Goal: Information Seeking & Learning: Find specific page/section

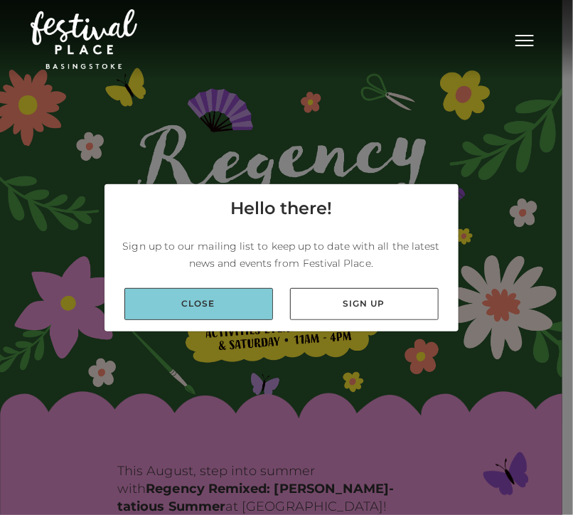
click at [148, 293] on link "Close" at bounding box center [198, 304] width 149 height 32
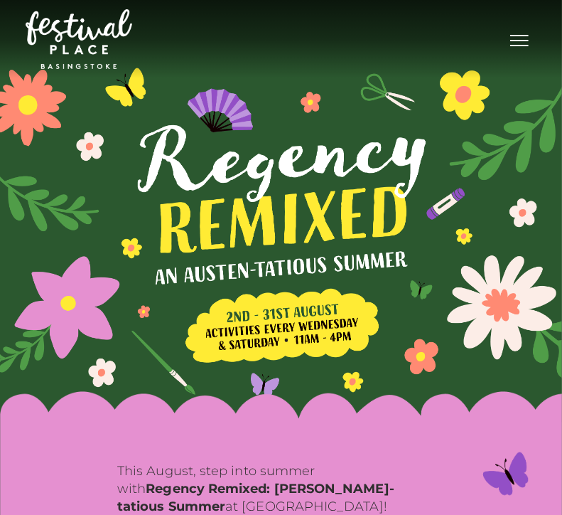
click at [532, 53] on div "Toggle navigation .st5{fill:none;stroke:#FFFFFF;stroke-width:2.29;stroke-miterl…" at bounding box center [282, 39] width 512 height 67
click at [524, 48] on button "Toggle navigation" at bounding box center [520, 38] width 36 height 21
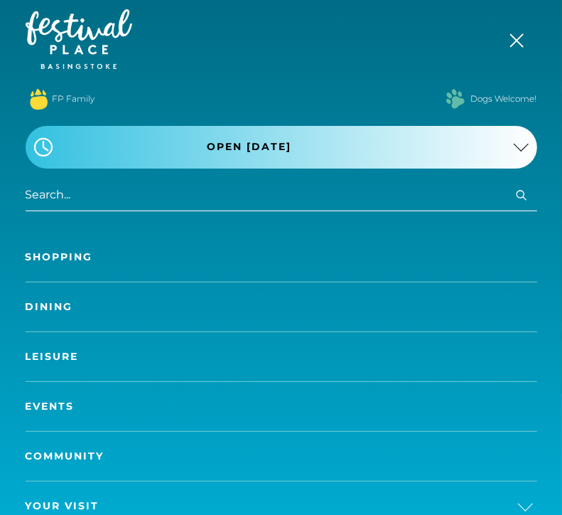
click at [40, 309] on link "Dining" at bounding box center [282, 306] width 512 height 49
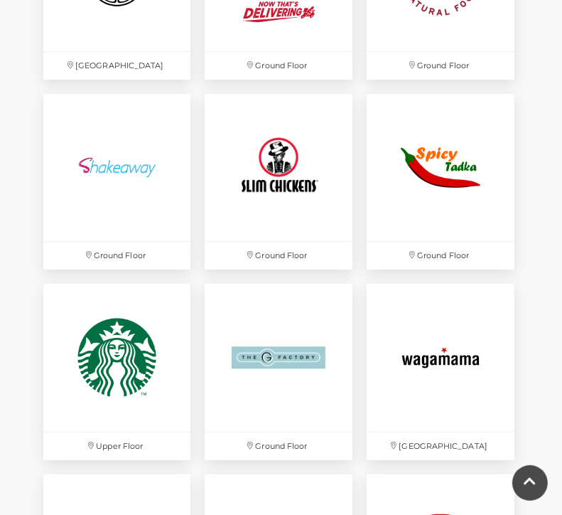
scroll to position [2956, 0]
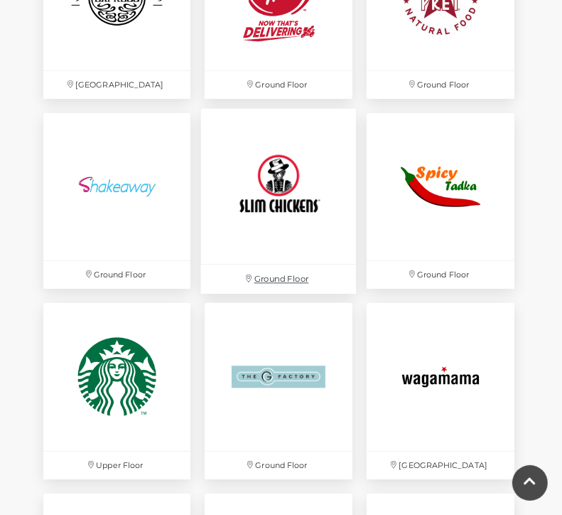
click at [287, 195] on img at bounding box center [278, 186] width 155 height 155
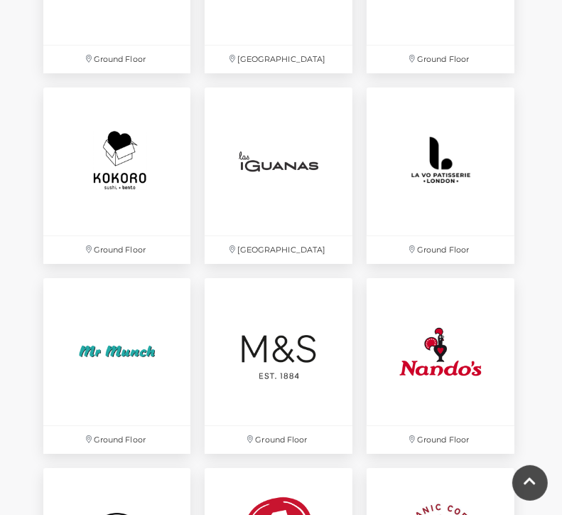
scroll to position [2388, 0]
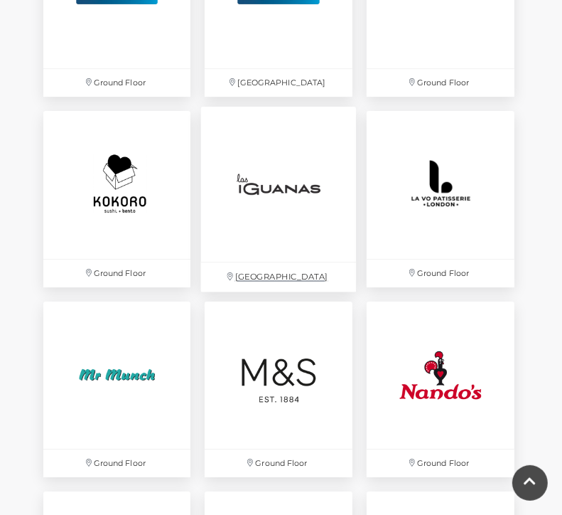
click at [262, 200] on img at bounding box center [278, 184] width 155 height 155
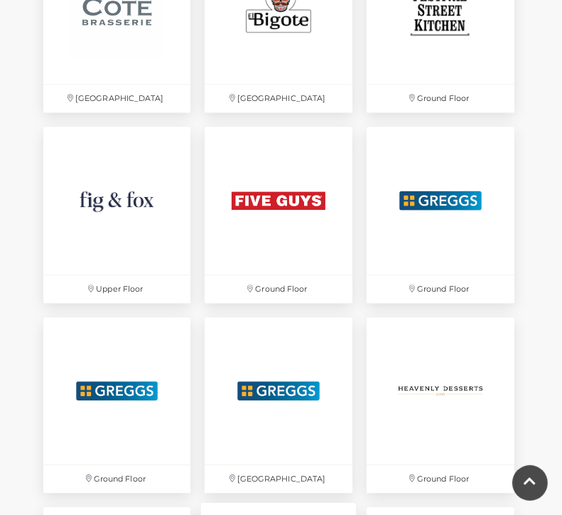
scroll to position [1990, 0]
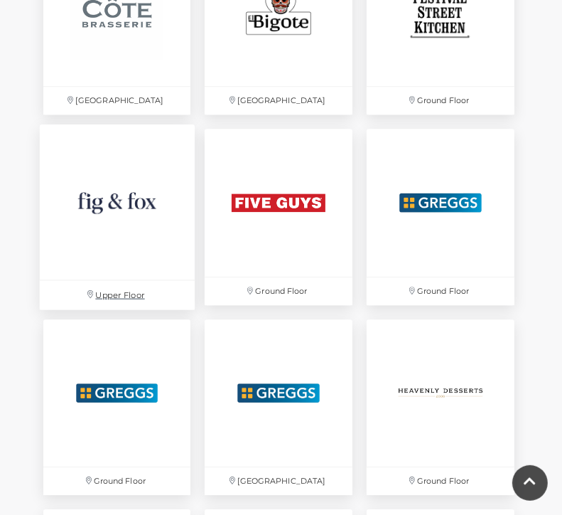
click at [122, 212] on img at bounding box center [116, 201] width 155 height 155
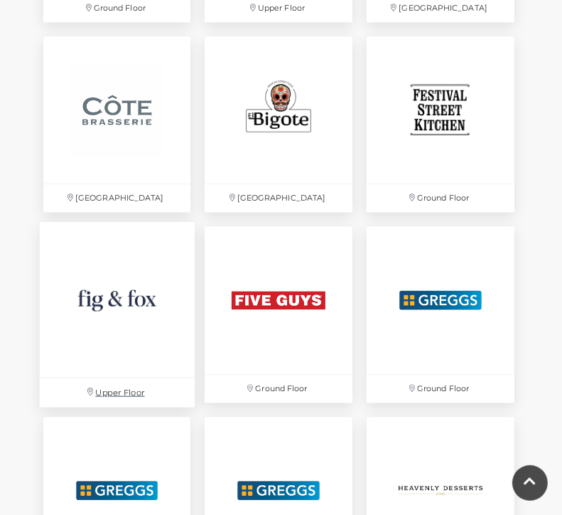
scroll to position [1876, 0]
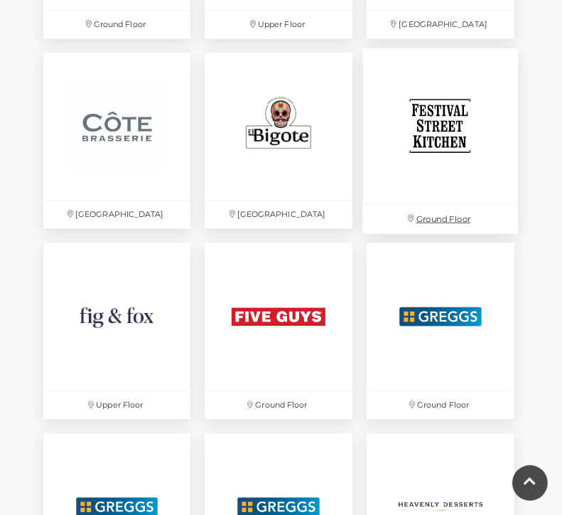
click at [429, 144] on img at bounding box center [440, 125] width 155 height 155
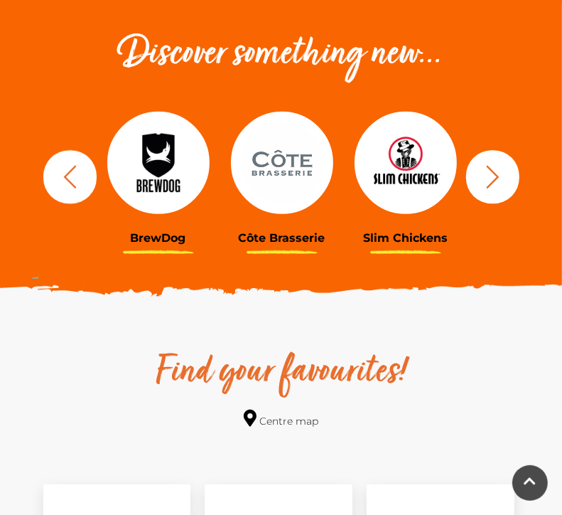
scroll to position [455, 0]
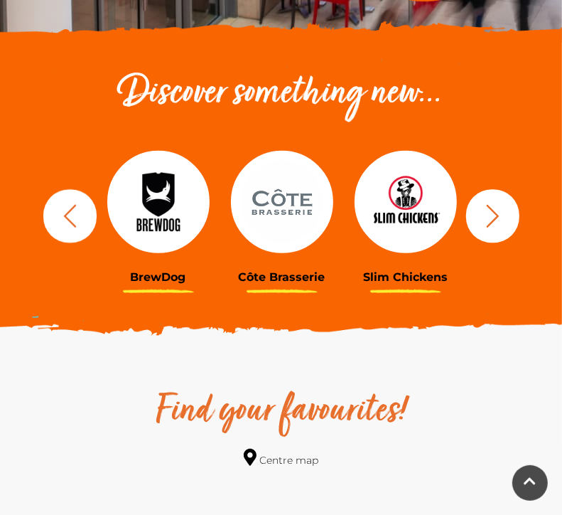
click at [507, 221] on button "button" at bounding box center [492, 215] width 53 height 53
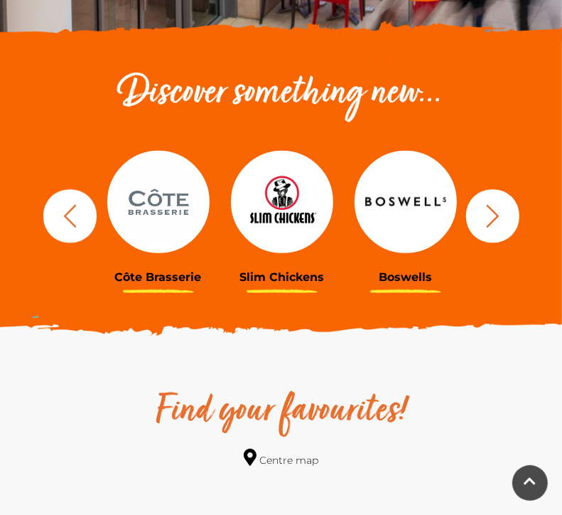
click at [507, 221] on button "button" at bounding box center [492, 215] width 53 height 53
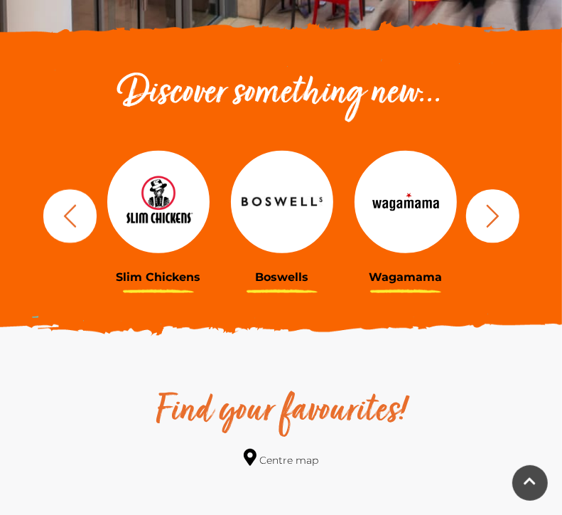
click at [507, 221] on button "button" at bounding box center [492, 215] width 53 height 53
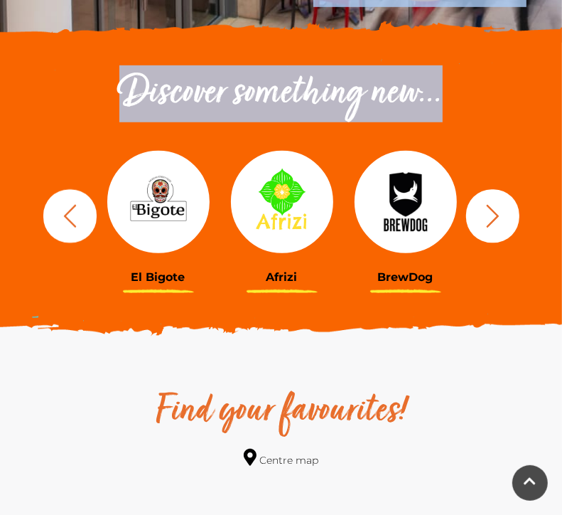
drag, startPoint x: 559, startPoint y: 45, endPoint x: 568, endPoint y: 23, distance: 23.6
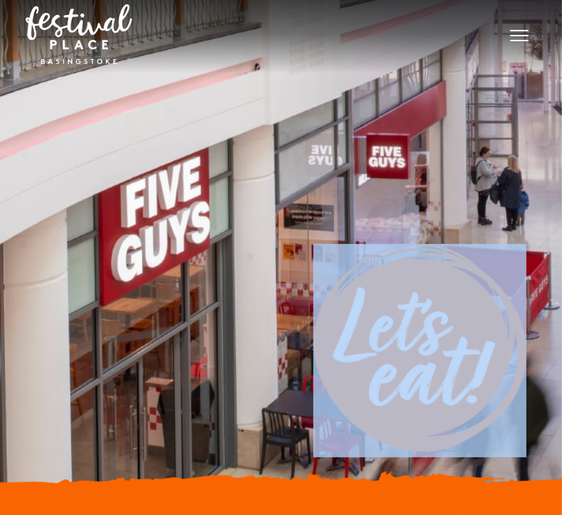
click at [517, 36] on span "Toggle navigation" at bounding box center [519, 35] width 18 height 1
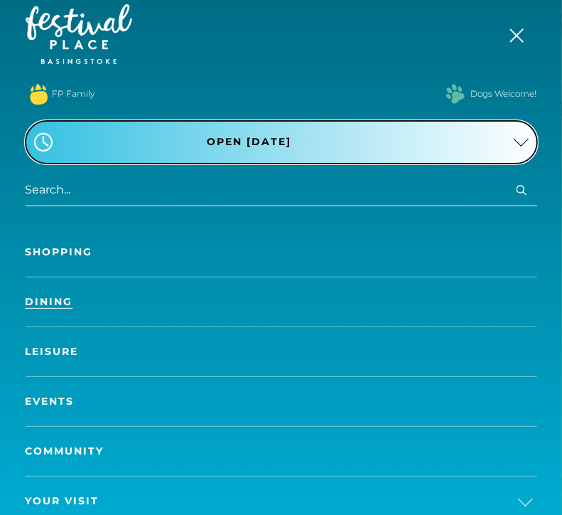
click at [276, 141] on span "Open [DATE]" at bounding box center [249, 141] width 85 height 15
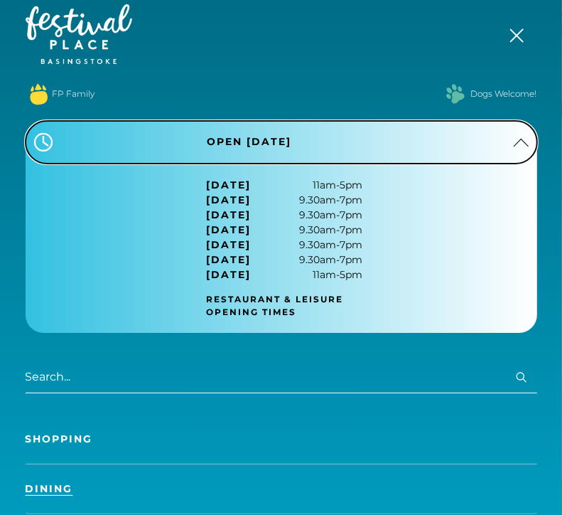
click at [276, 141] on span "Open [DATE]" at bounding box center [249, 141] width 85 height 15
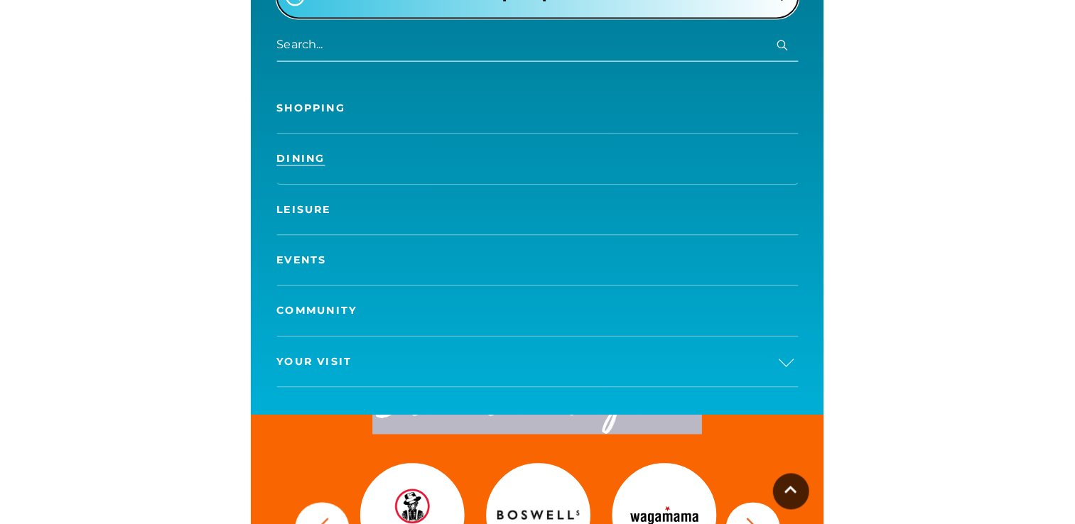
scroll to position [176, 0]
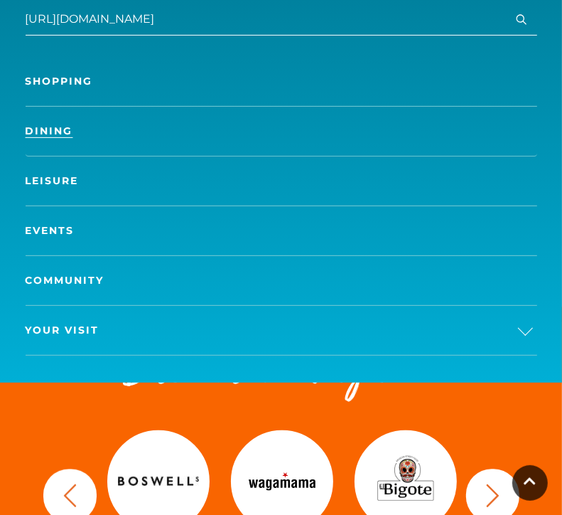
type input "https://www.festivalplace.co.uk/shopping"
click at [188, 326] on link "Your Visit" at bounding box center [282, 330] width 512 height 49
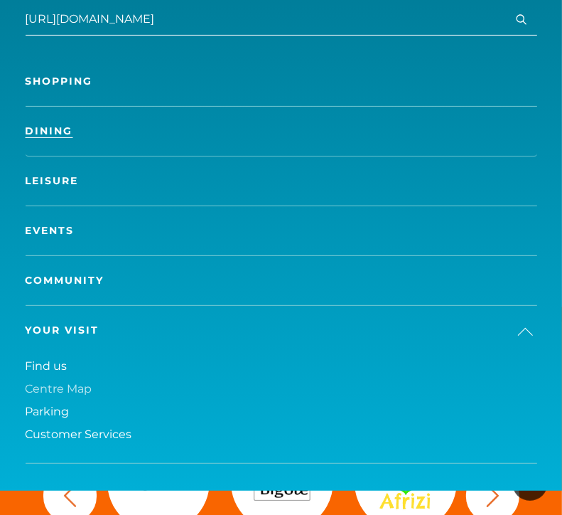
click at [65, 389] on span "Centre Map" at bounding box center [59, 389] width 67 height 14
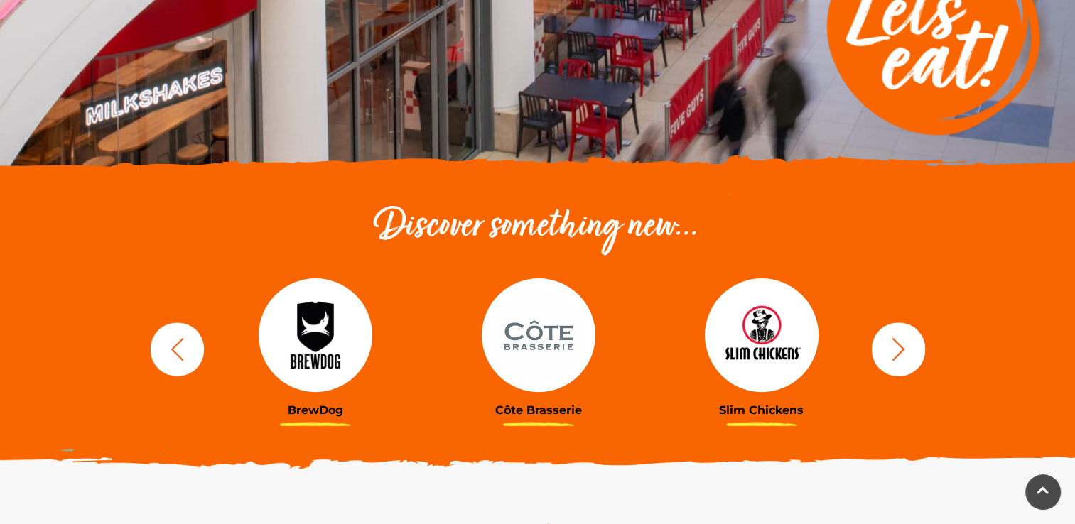
scroll to position [346, 0]
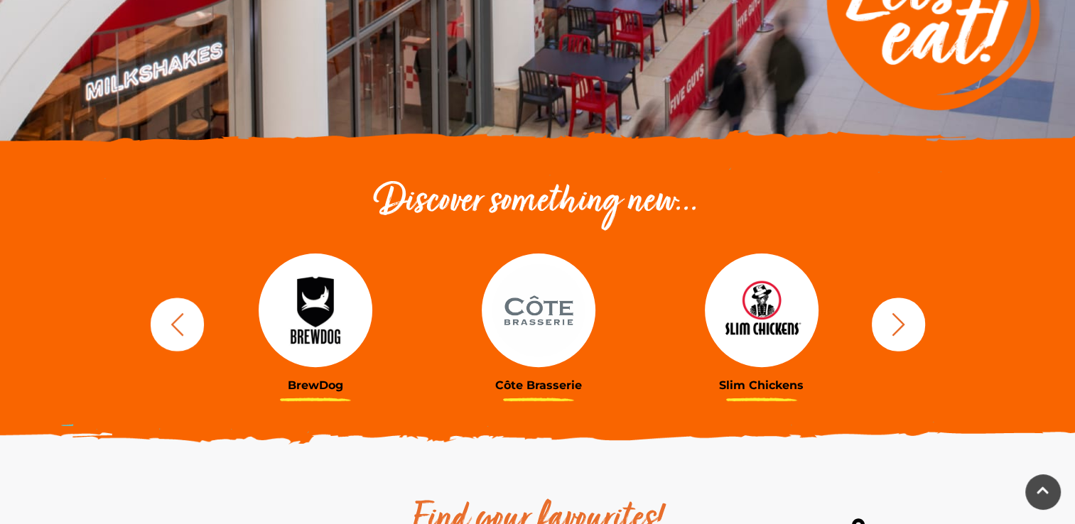
click at [561, 323] on button "button" at bounding box center [898, 324] width 53 height 53
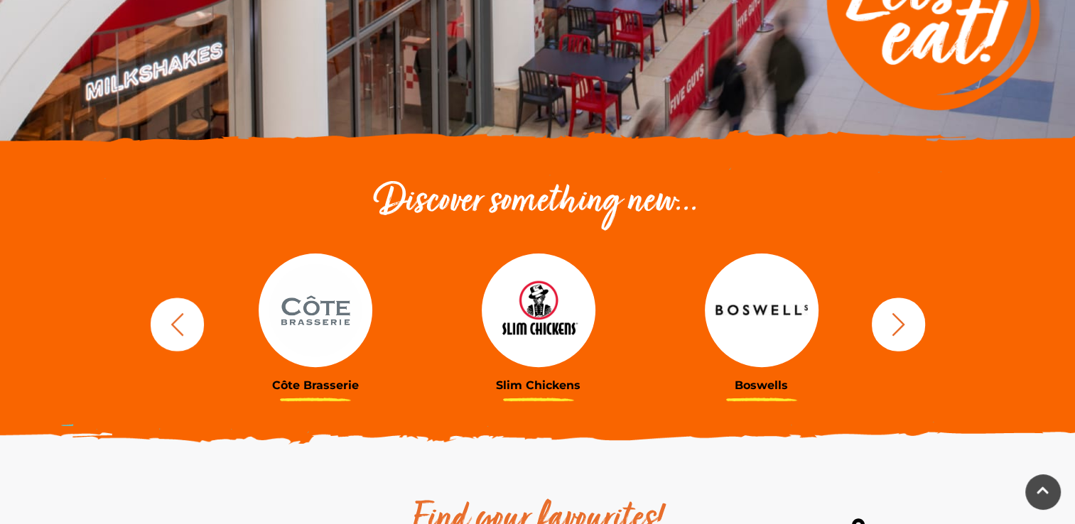
click at [561, 323] on button "button" at bounding box center [898, 324] width 53 height 53
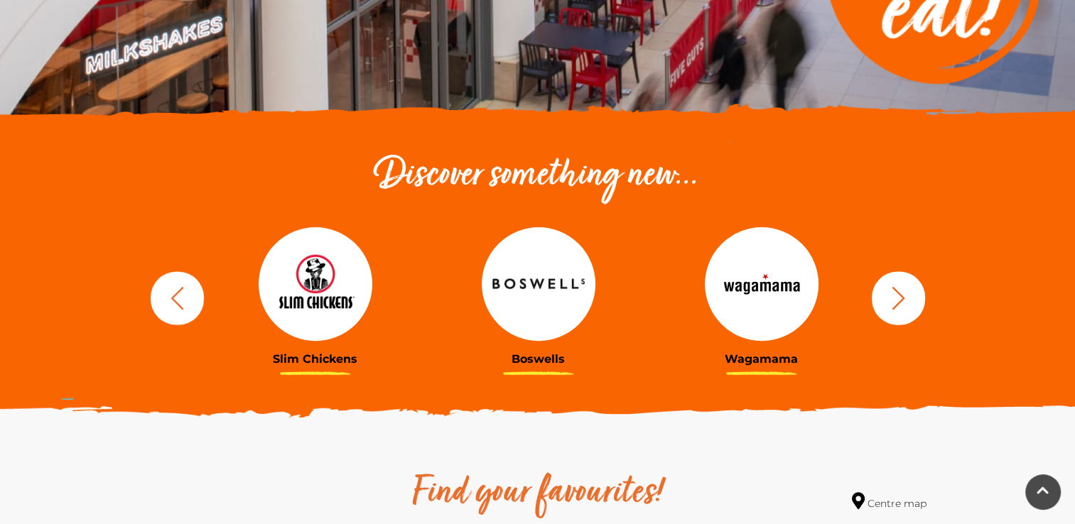
scroll to position [375, 0]
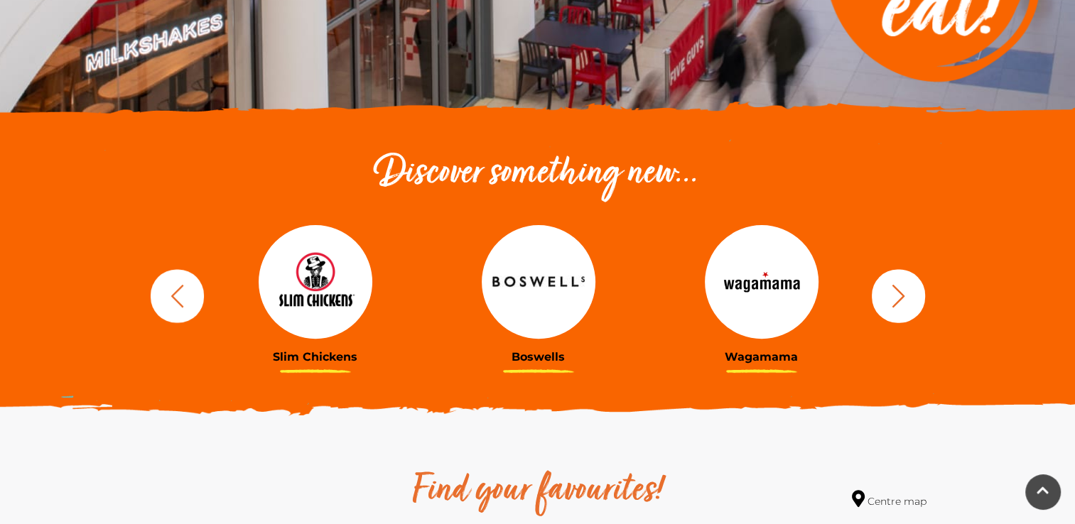
click at [561, 303] on icon "button" at bounding box center [898, 296] width 26 height 26
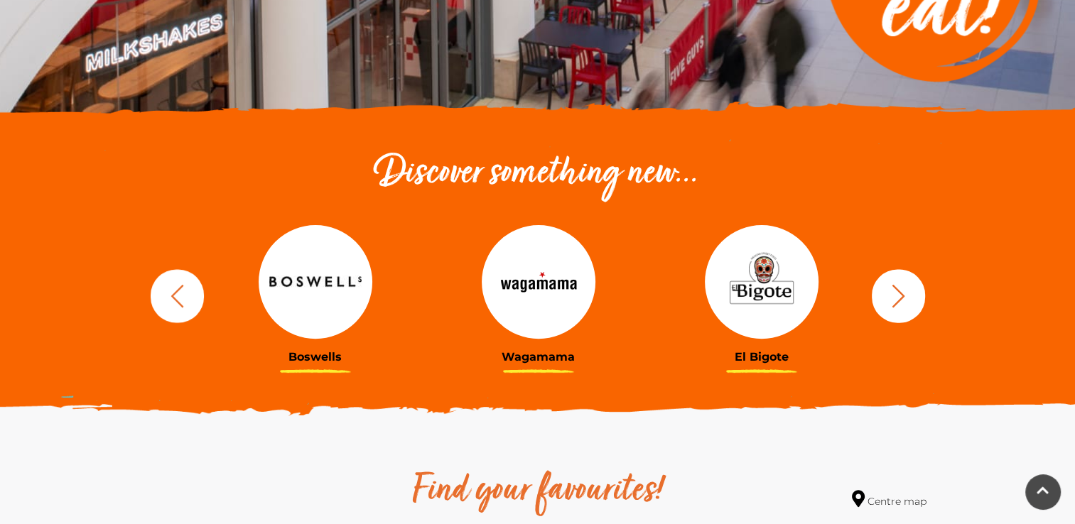
click at [561, 303] on icon "button" at bounding box center [898, 296] width 26 height 26
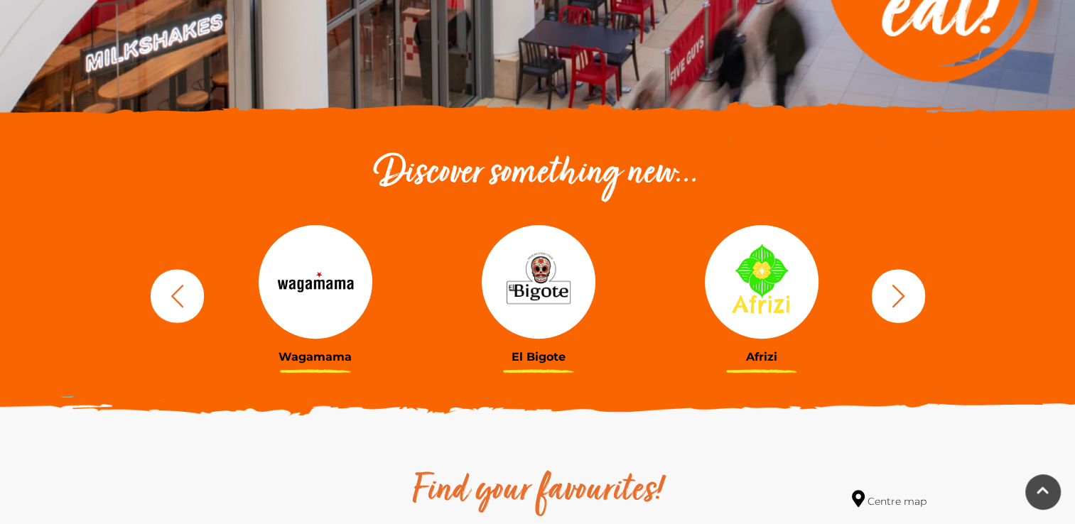
click at [561, 303] on icon "button" at bounding box center [898, 296] width 26 height 26
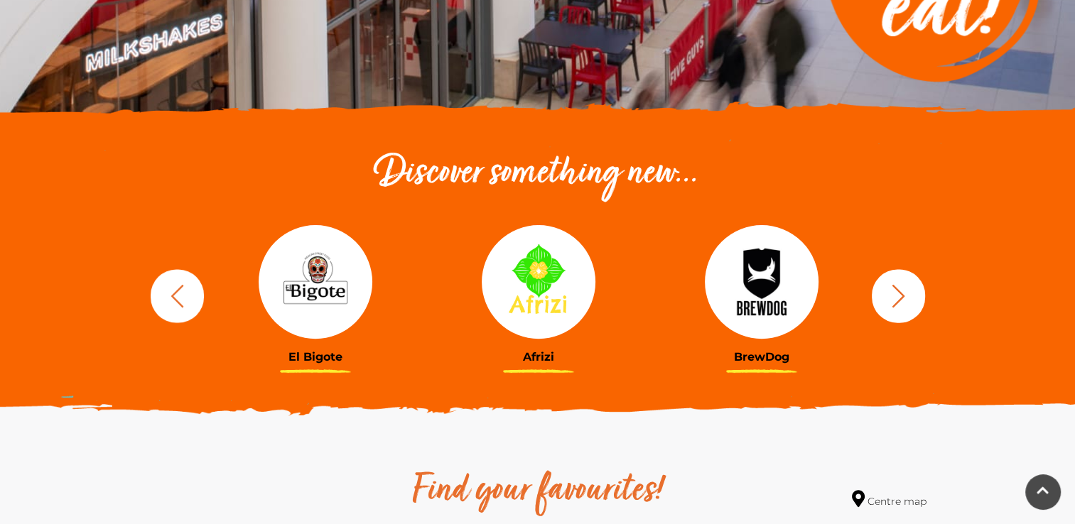
click at [561, 303] on icon "button" at bounding box center [898, 296] width 26 height 26
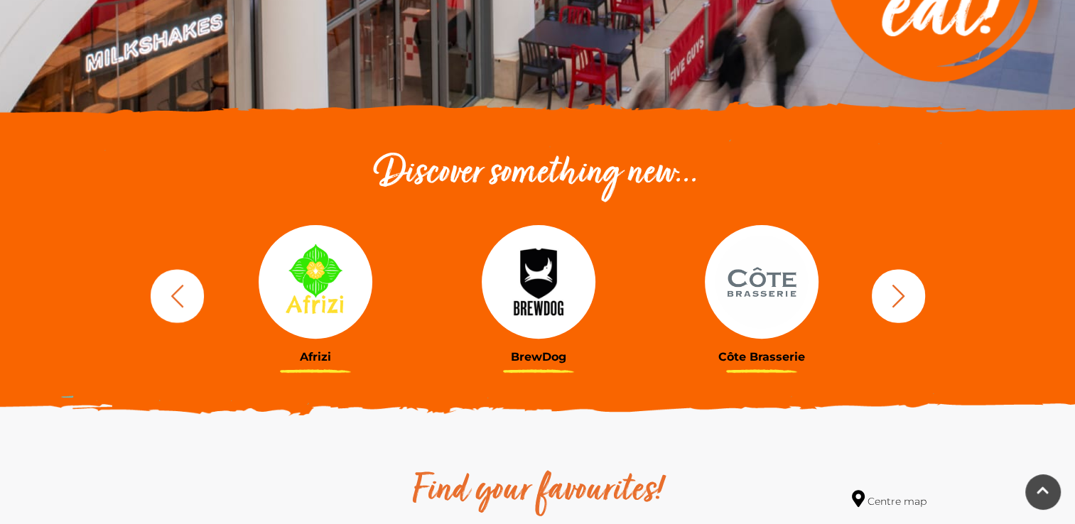
click at [561, 303] on icon "button" at bounding box center [898, 296] width 26 height 26
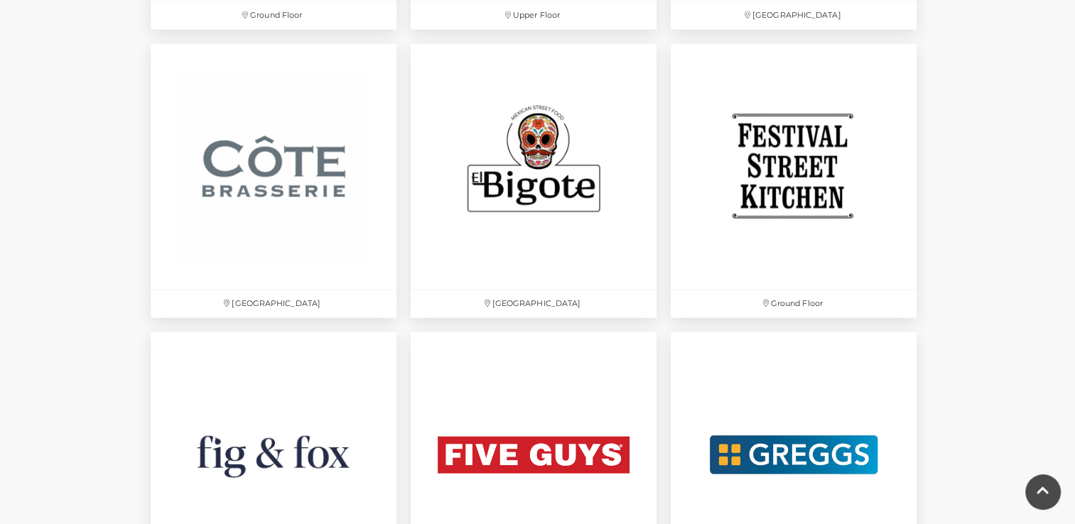
scroll to position [2393, 0]
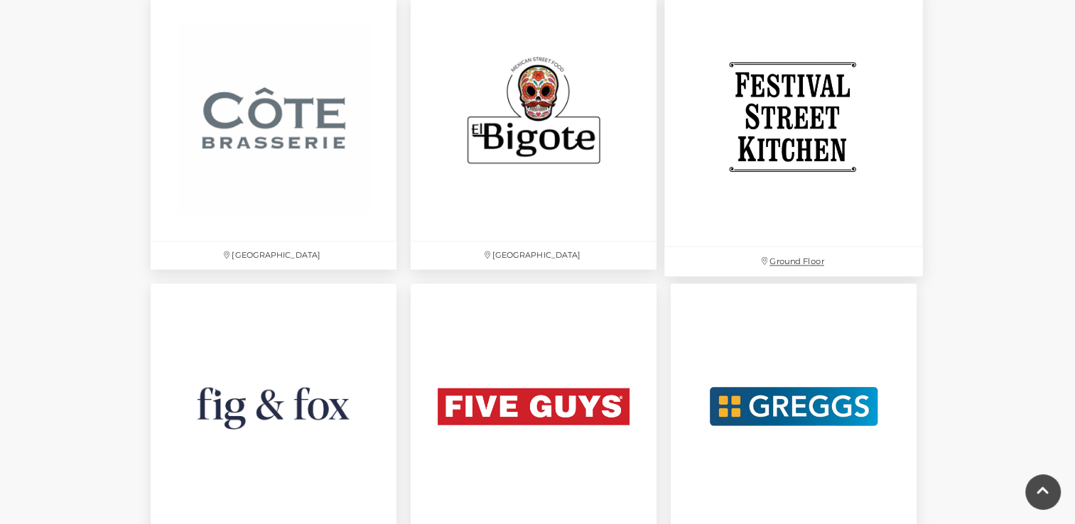
click at [561, 43] on img at bounding box center [793, 117] width 259 height 259
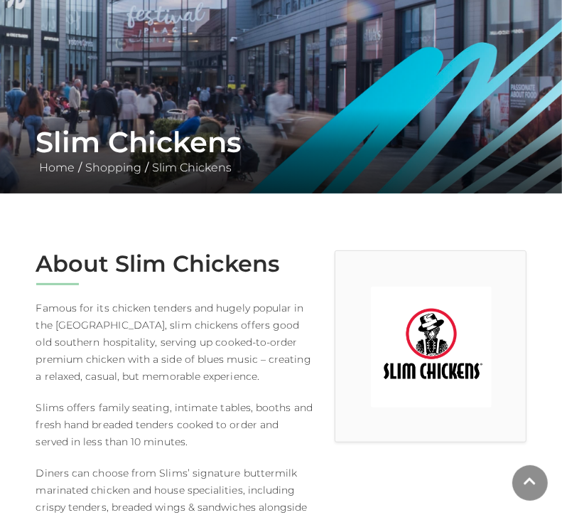
scroll to position [227, 0]
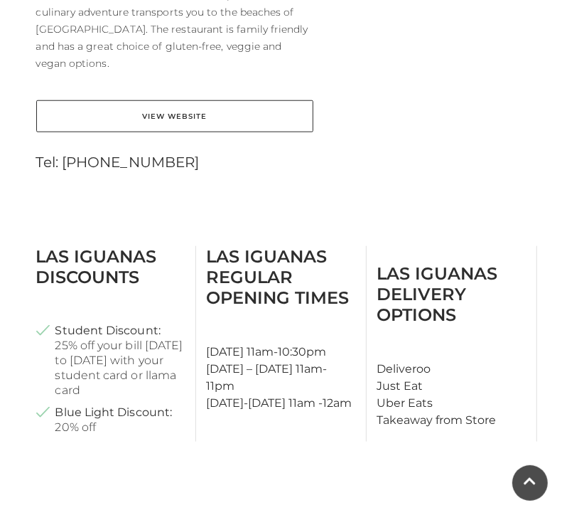
scroll to position [682, 0]
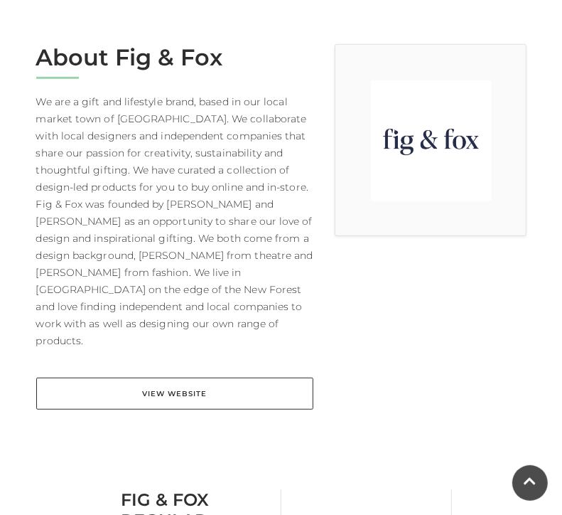
scroll to position [370, 0]
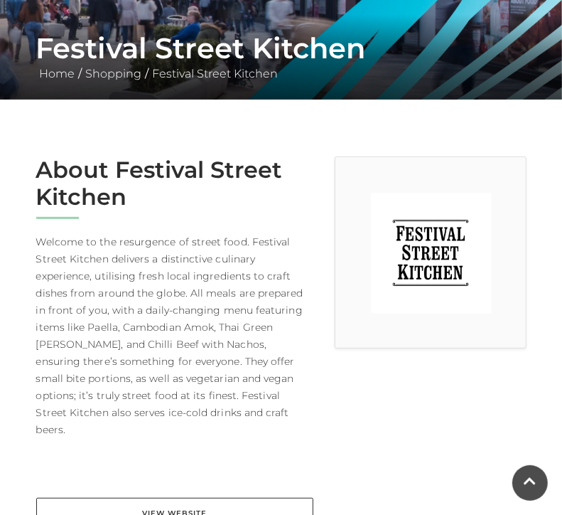
scroll to position [341, 0]
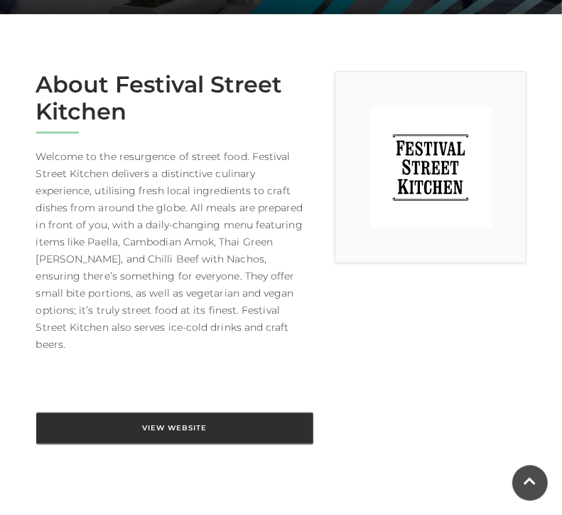
click at [179, 419] on link "View Website" at bounding box center [174, 428] width 277 height 32
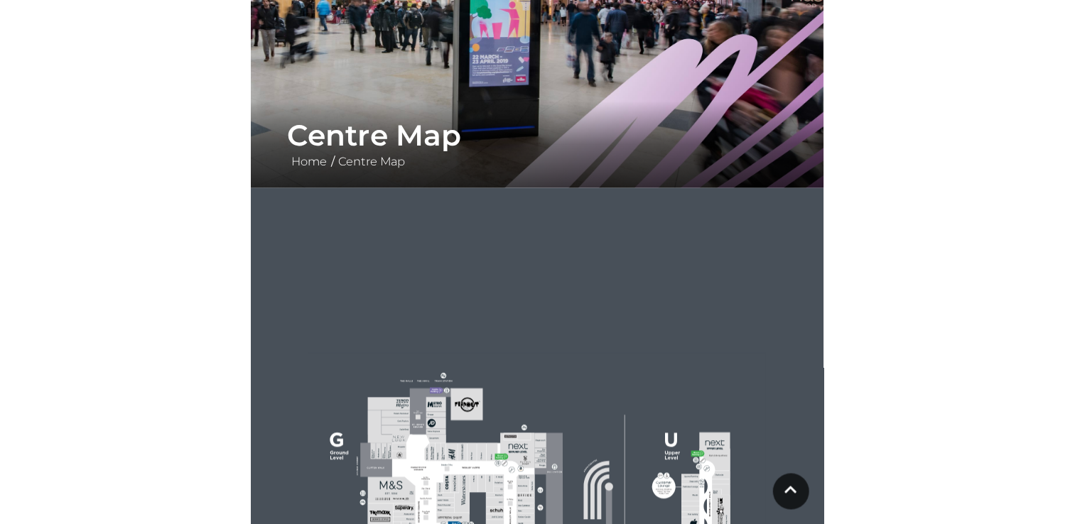
scroll to position [370, 0]
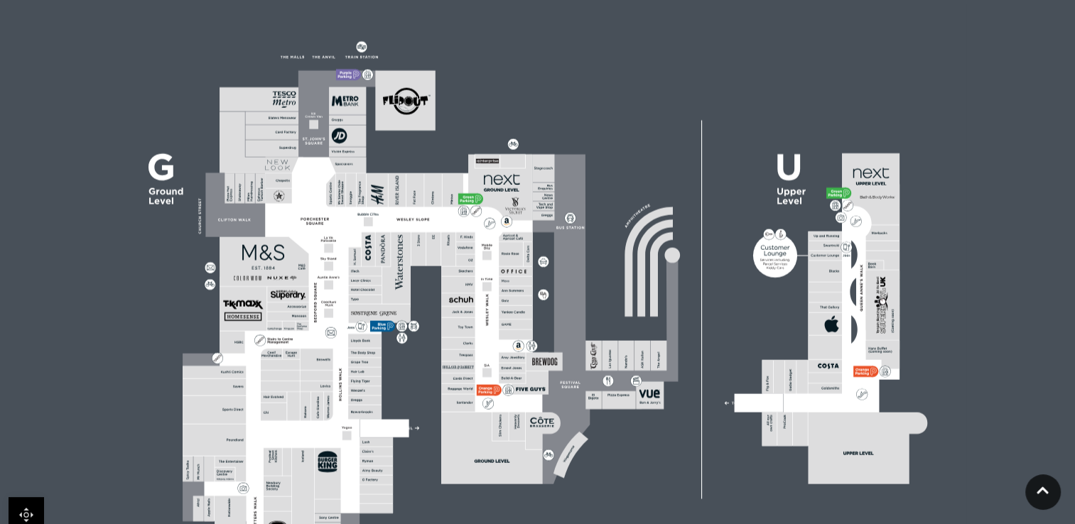
click at [20, 507] on link at bounding box center [27, 515] width 36 height 36
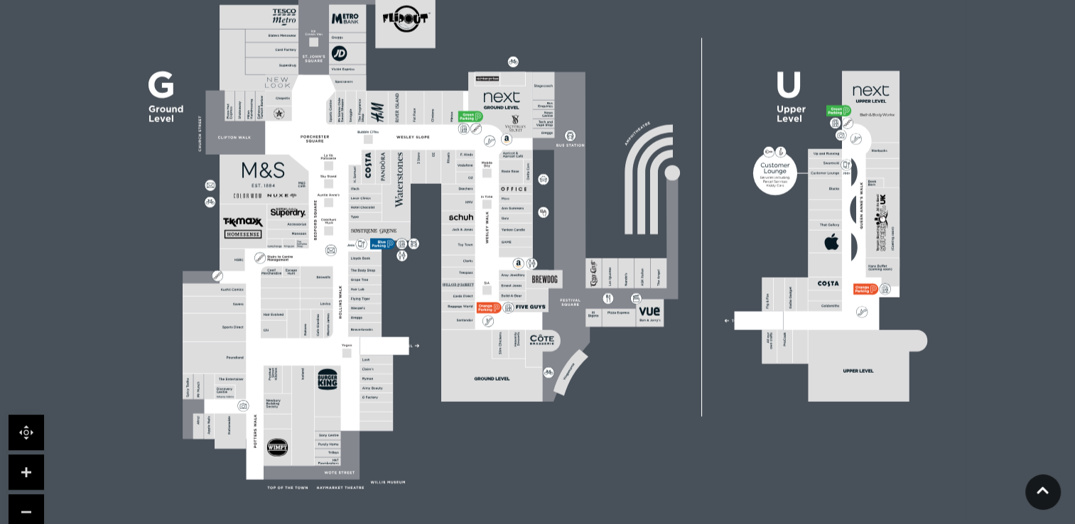
scroll to position [455, 0]
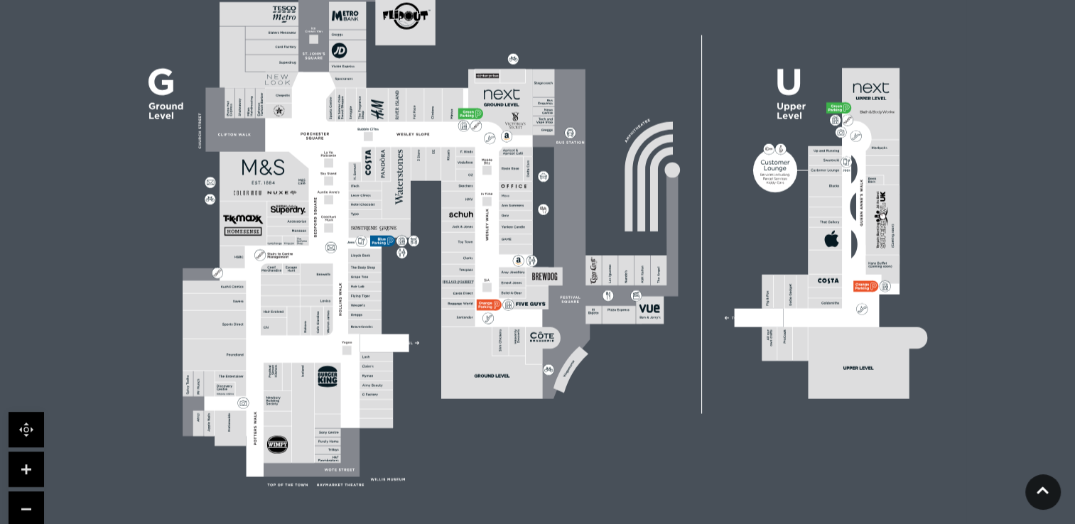
click at [26, 471] on link at bounding box center [27, 470] width 36 height 36
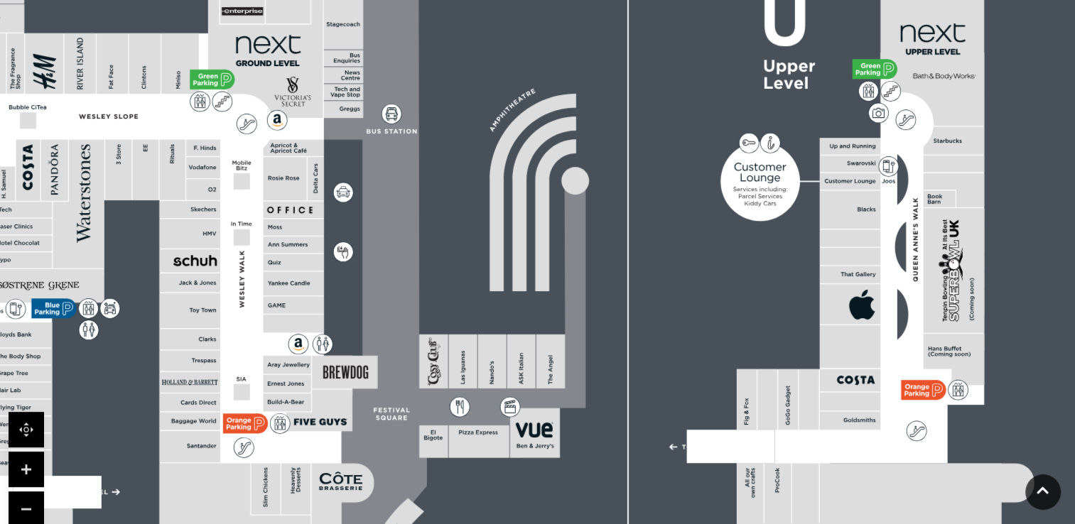
drag, startPoint x: 280, startPoint y: 348, endPoint x: 44, endPoint y: 394, distance: 240.4
click at [44, 394] on rect at bounding box center [333, 271] width 1543 height 1088
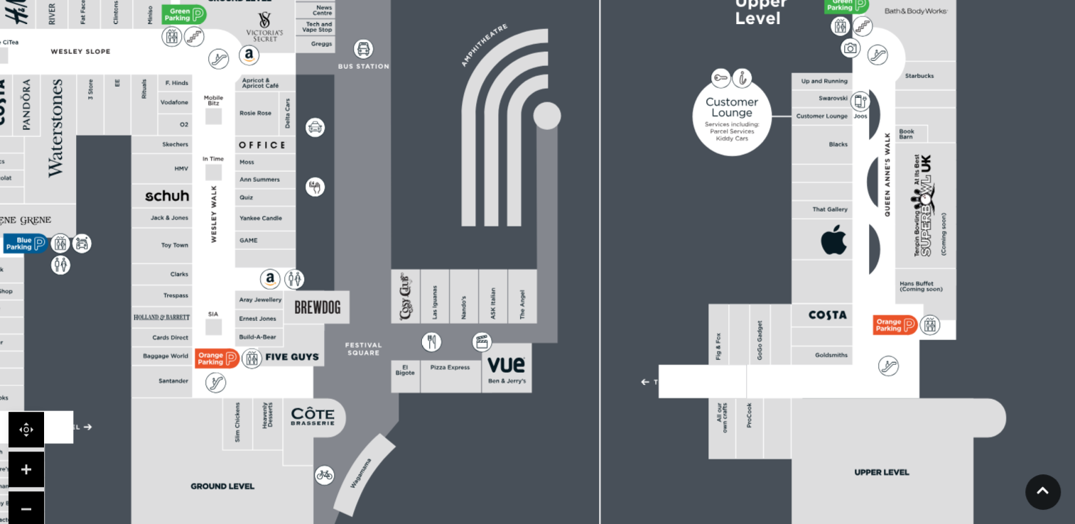
drag, startPoint x: 361, startPoint y: 274, endPoint x: 424, endPoint y: 224, distance: 80.5
click at [424, 224] on rect at bounding box center [305, 206] width 1543 height 1088
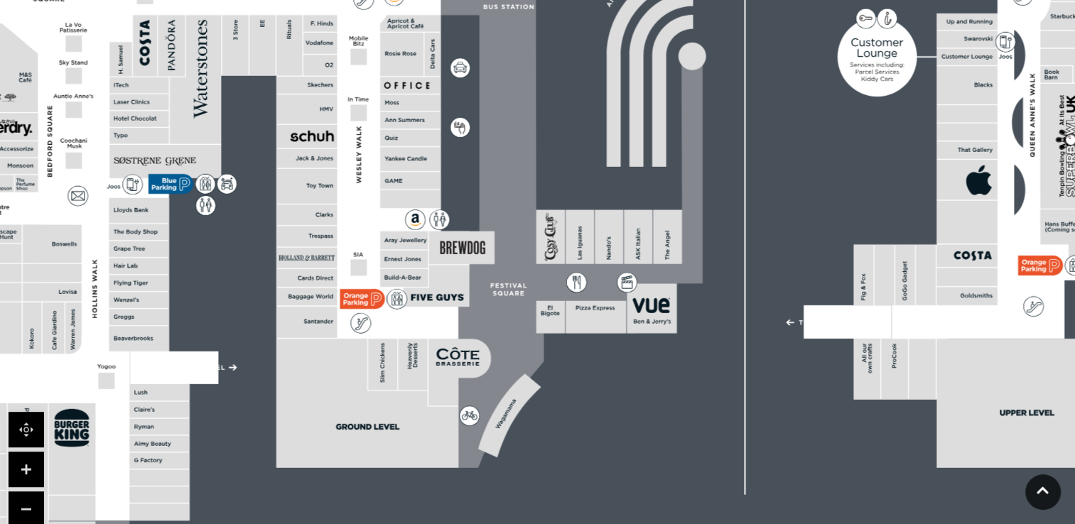
drag, startPoint x: 394, startPoint y: 330, endPoint x: 389, endPoint y: 243, distance: 86.8
click at [389, 243] on rect at bounding box center [404, 240] width 48 height 18
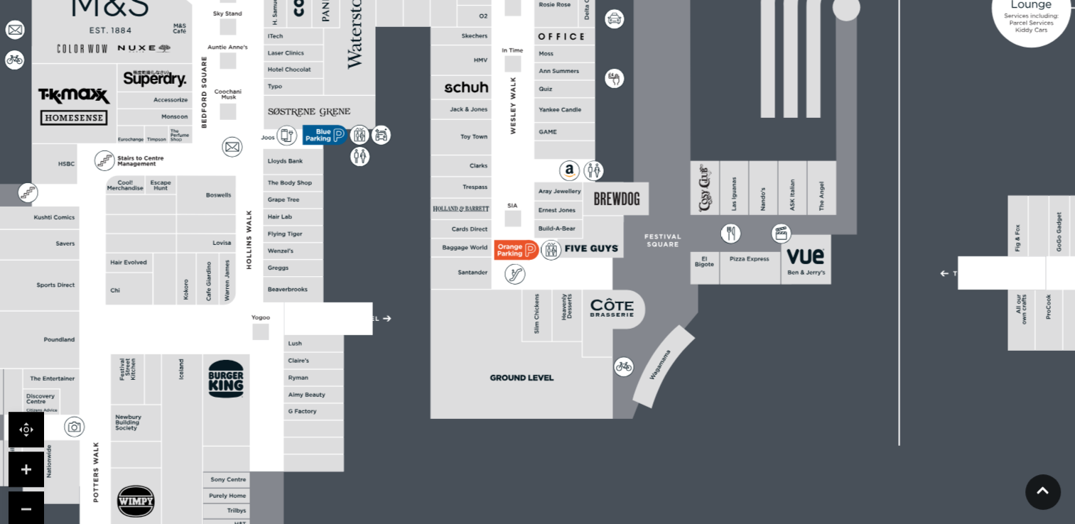
drag, startPoint x: 355, startPoint y: 324, endPoint x: 604, endPoint y: 185, distance: 284.7
click at [525, 264] on icon at bounding box center [515, 274] width 20 height 20
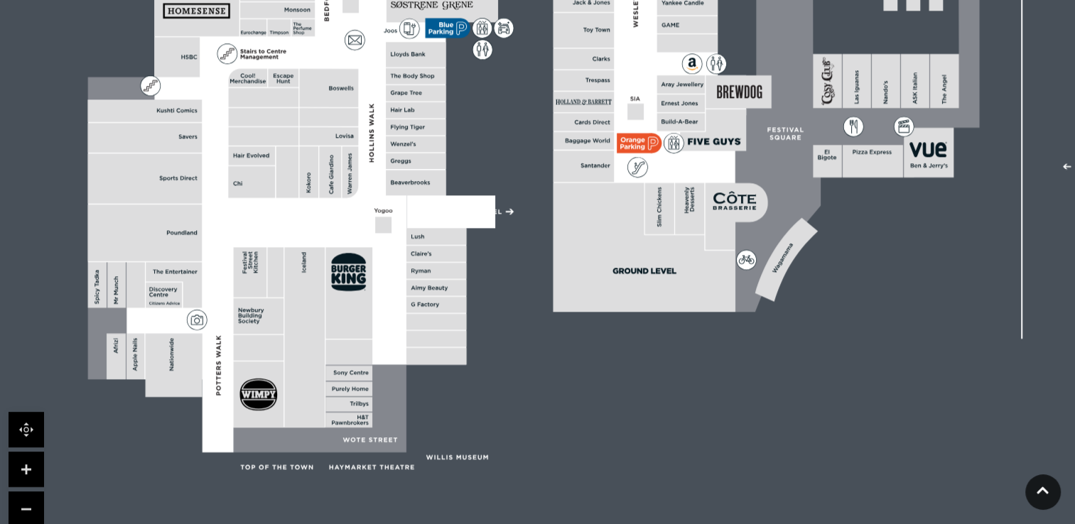
click at [248, 269] on rect at bounding box center [250, 272] width 33 height 50
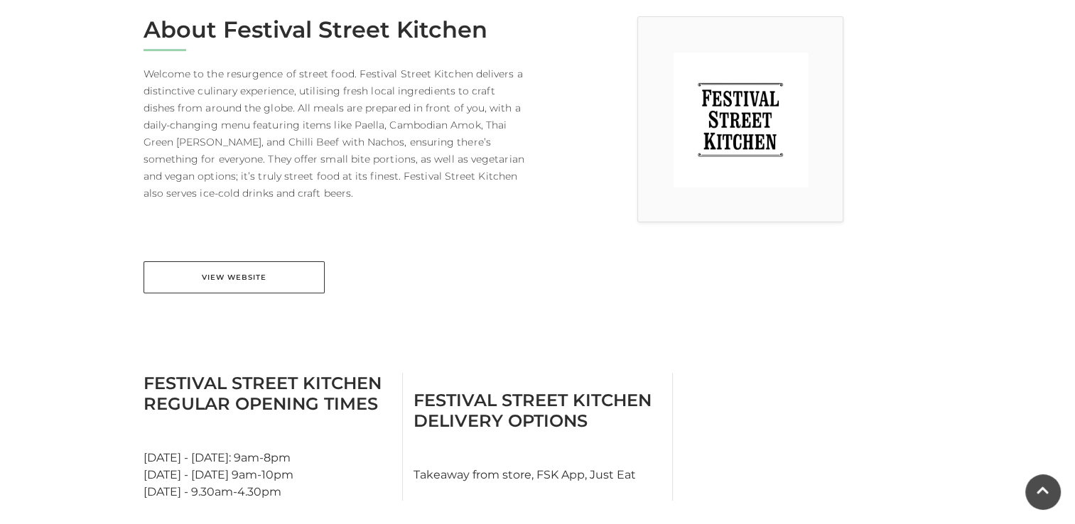
scroll to position [398, 0]
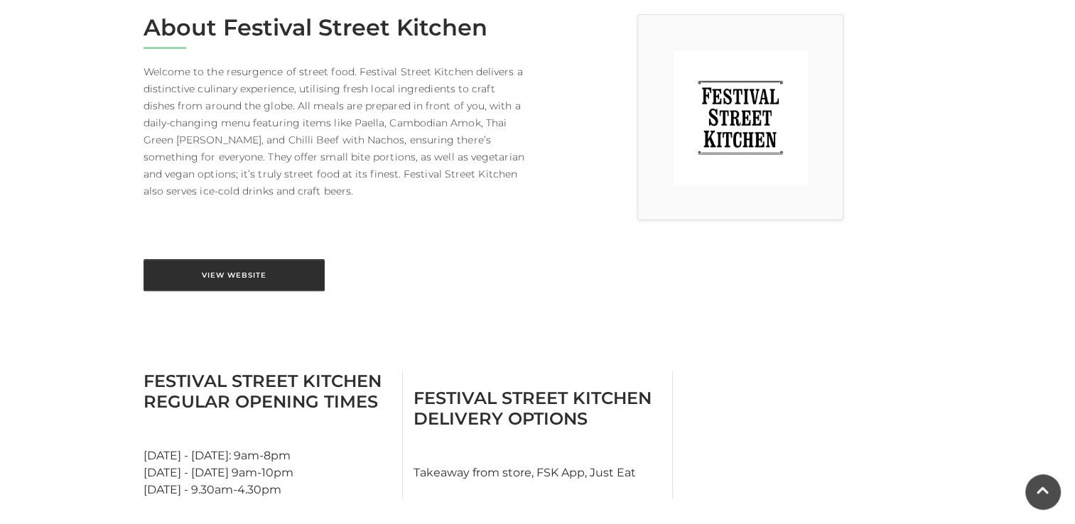
click at [214, 291] on div "About Festival Street Kitchen Welcome to the resurgence of street food. Festiva…" at bounding box center [335, 161] width 405 height 295
click at [217, 269] on link "View Website" at bounding box center [234, 275] width 181 height 32
